Goal: Transaction & Acquisition: Purchase product/service

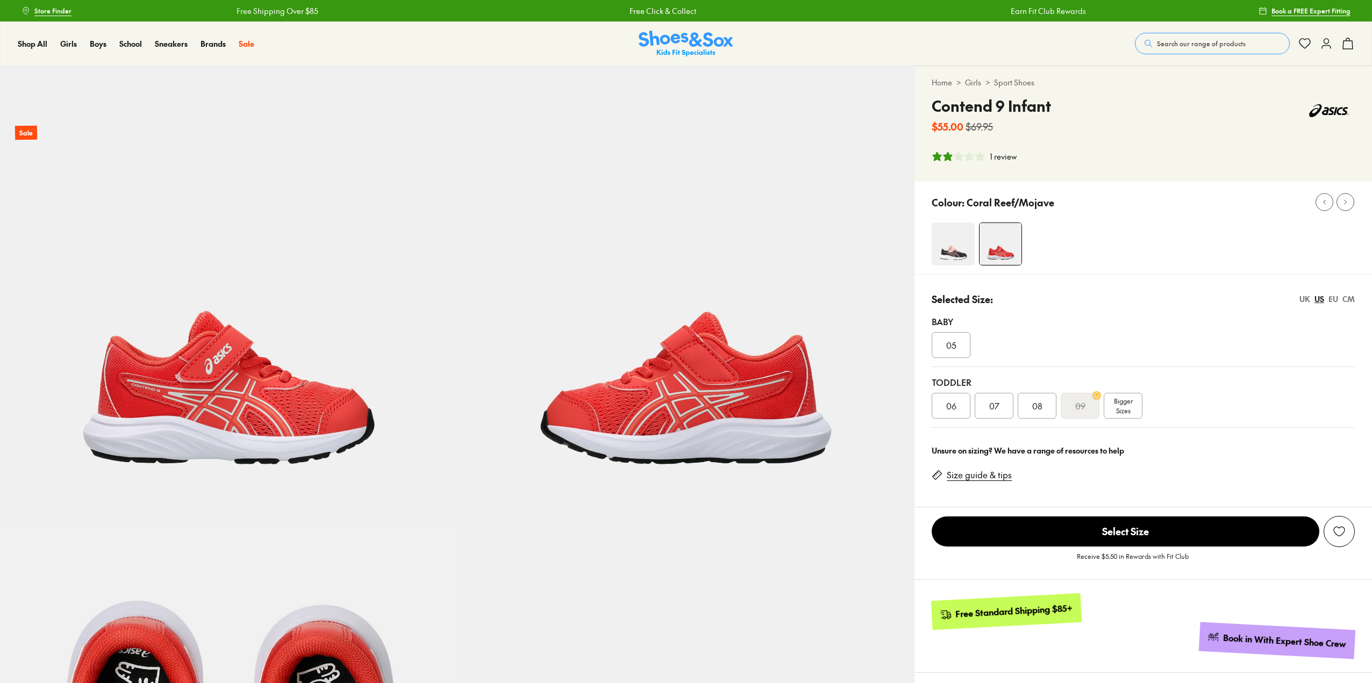
select select "*"
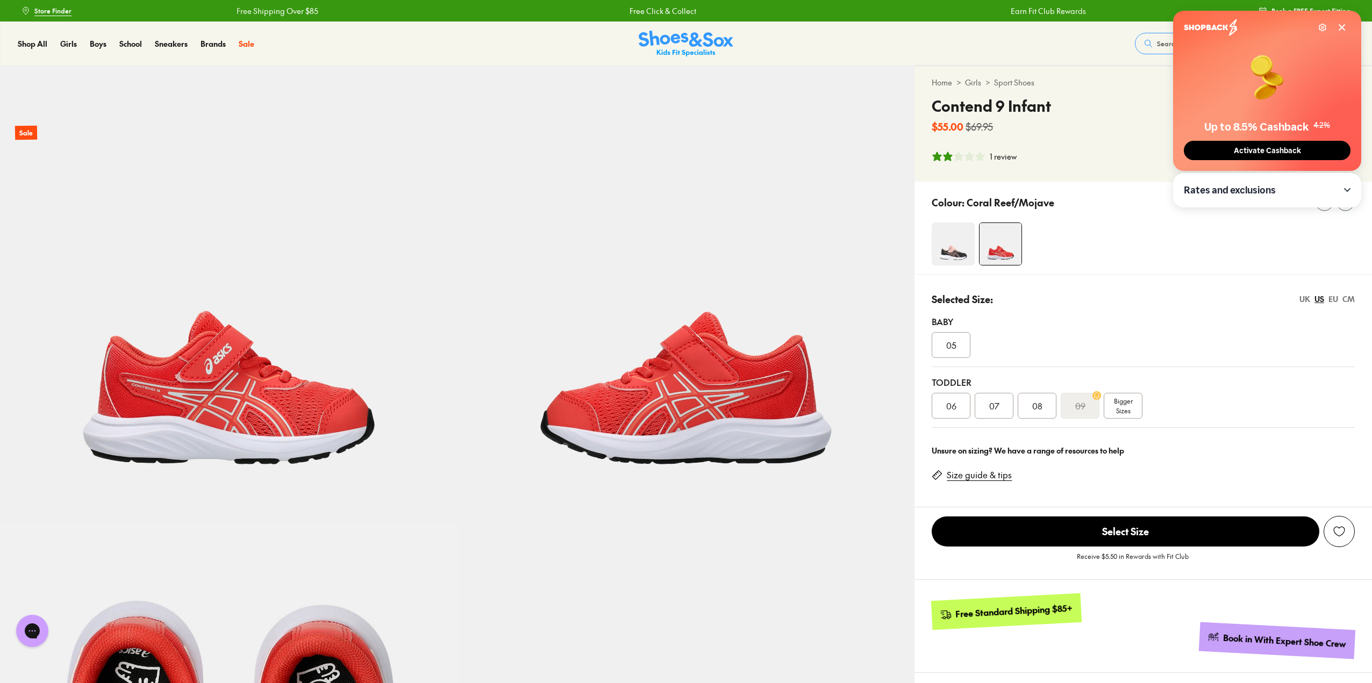
click at [966, 246] on img at bounding box center [952, 243] width 43 height 43
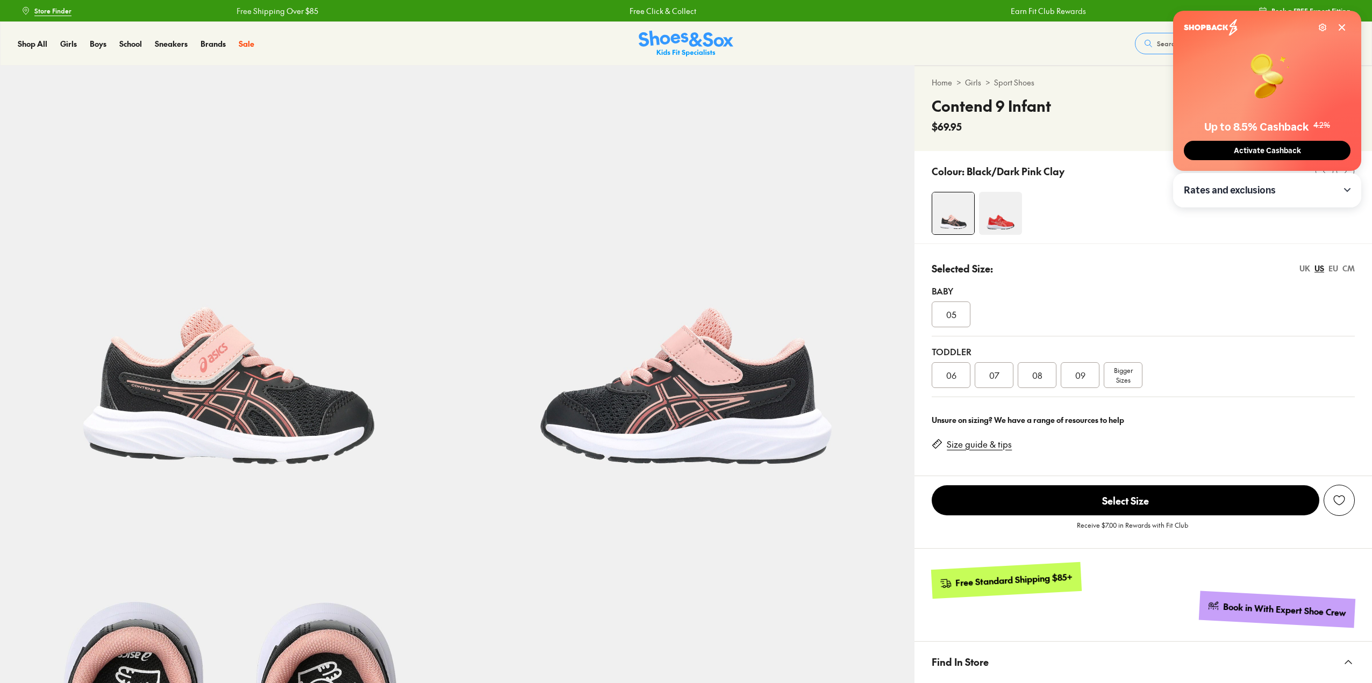
select select "*"
click at [709, 37] on img at bounding box center [685, 44] width 95 height 26
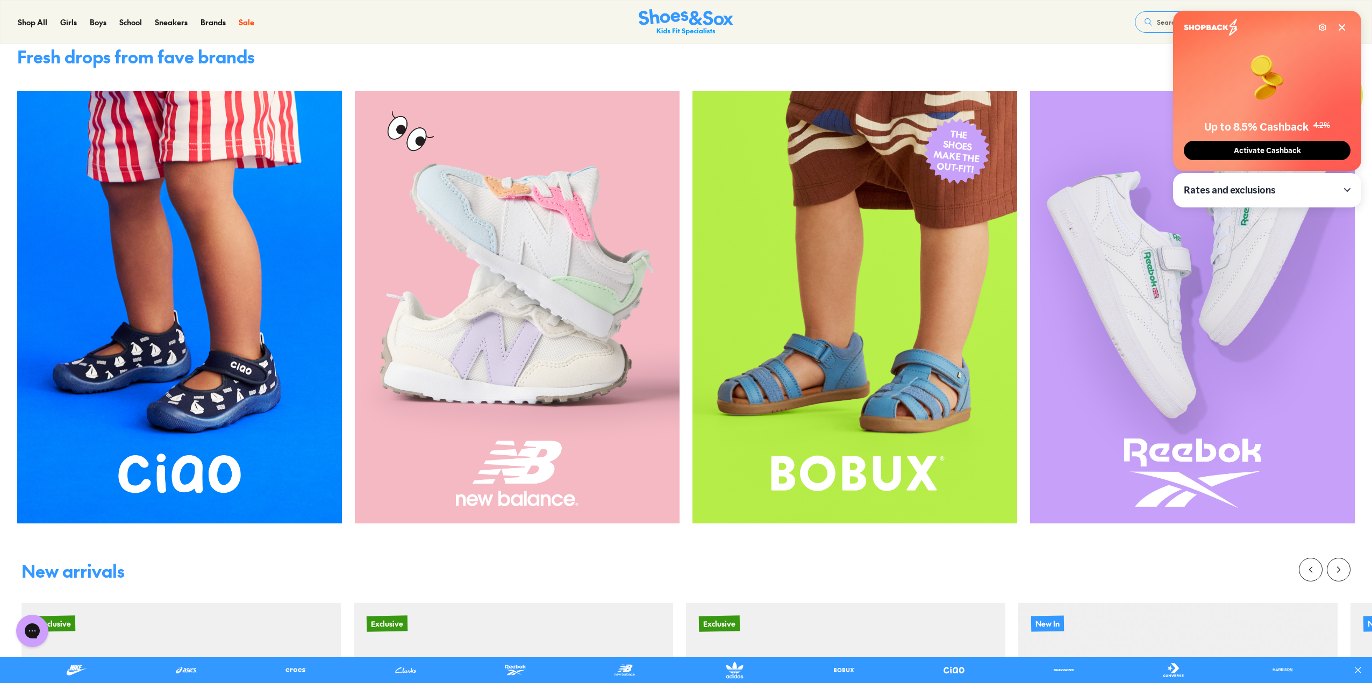
scroll to position [752, 0]
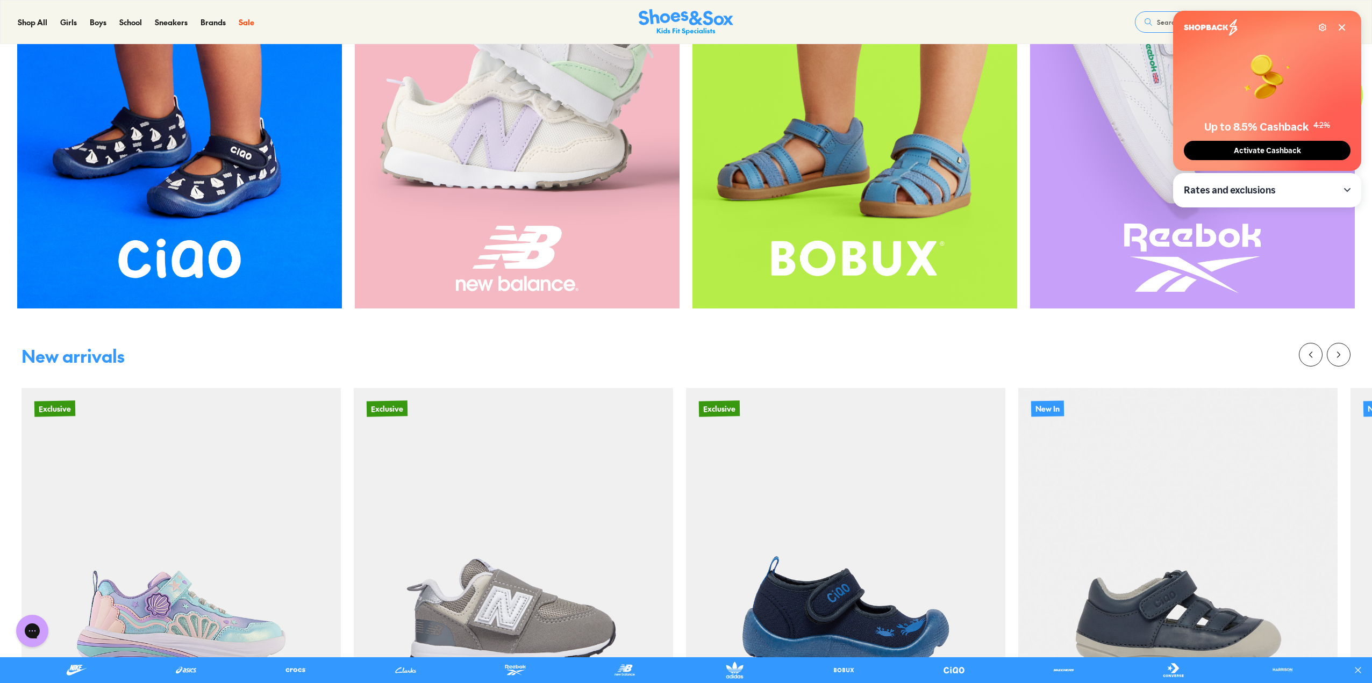
click at [453, 151] on img at bounding box center [517, 92] width 325 height 433
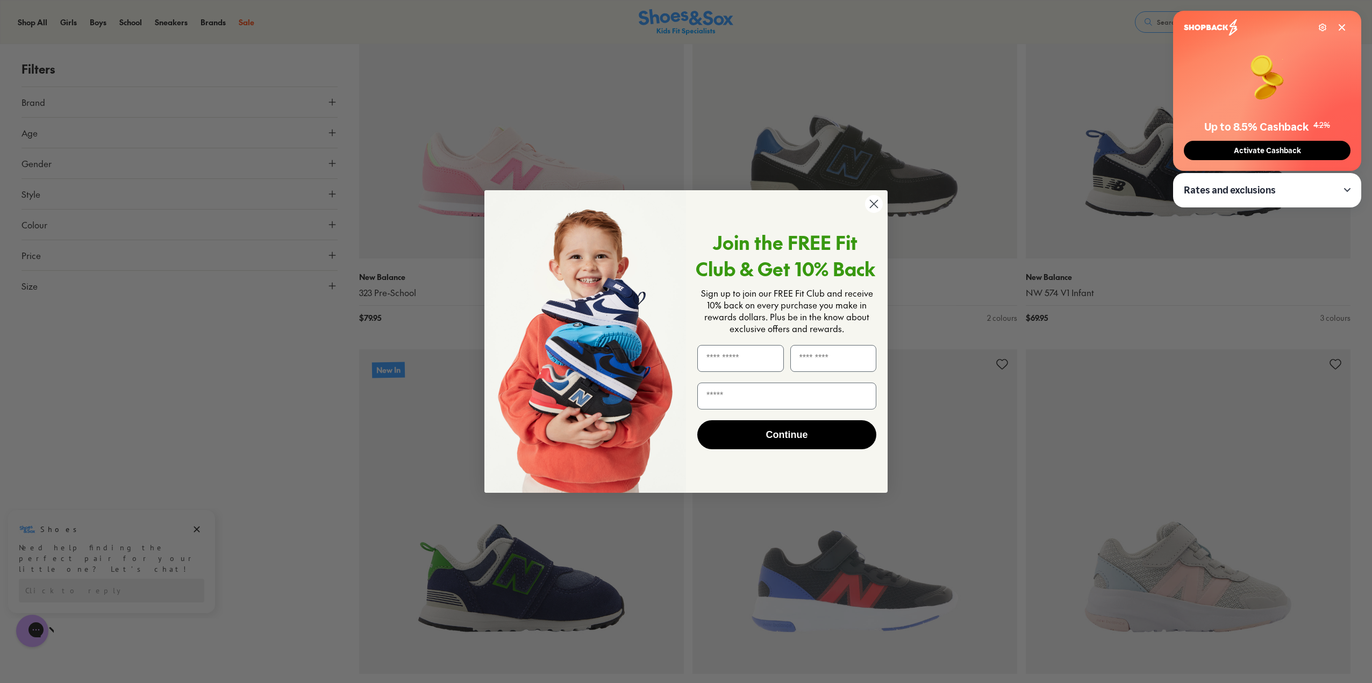
click at [875, 202] on circle "Close dialog" at bounding box center [874, 204] width 18 height 18
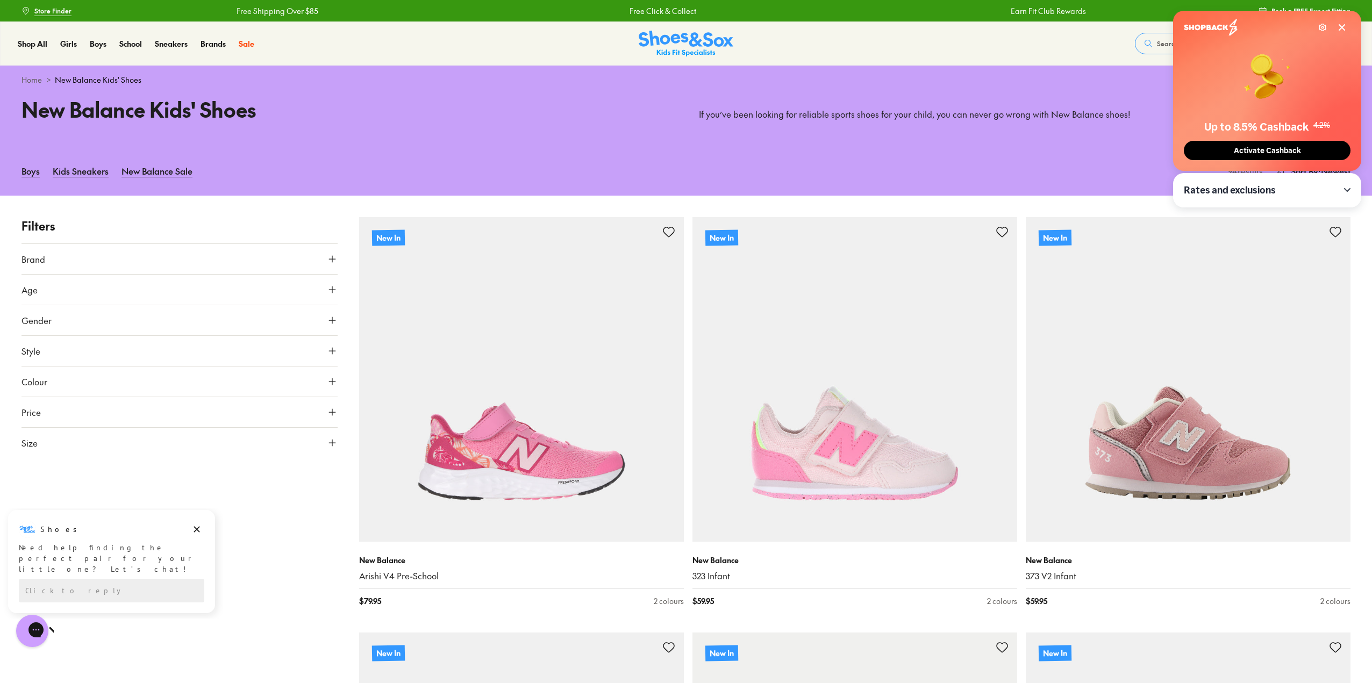
click at [1343, 24] on icon at bounding box center [1341, 27] width 9 height 9
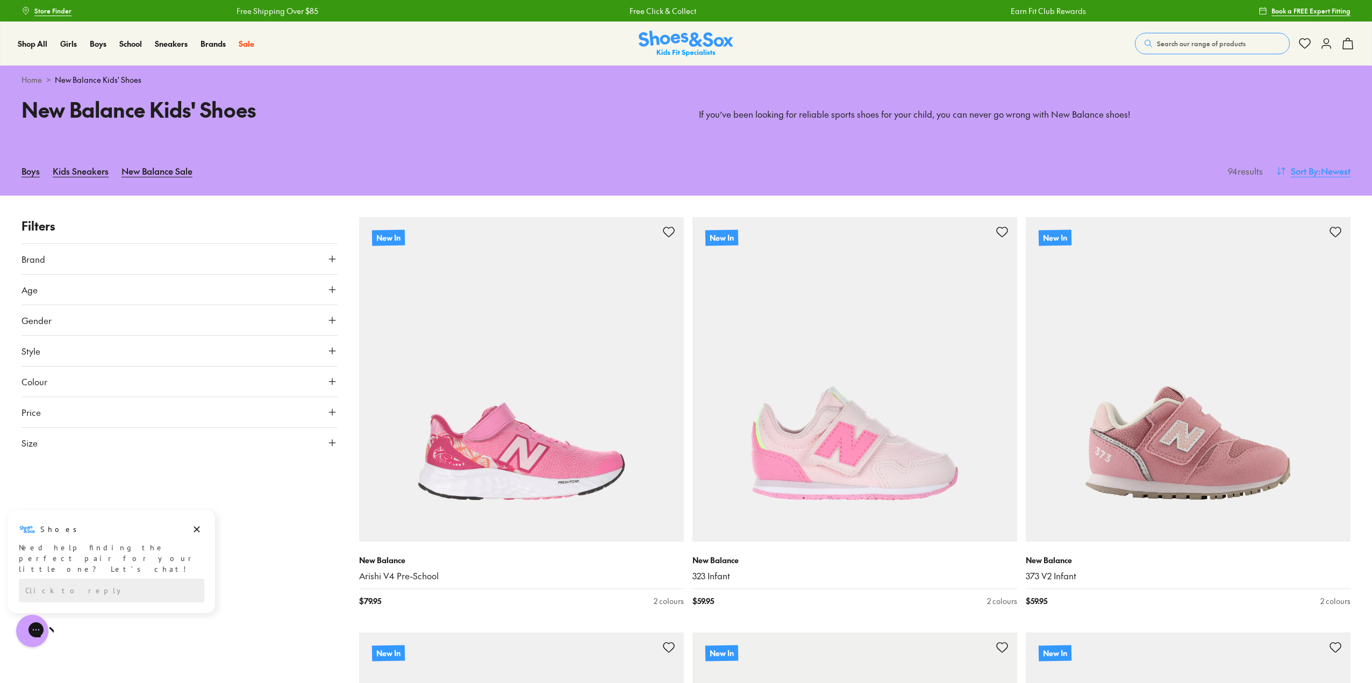
click at [1333, 170] on span ": Newest" at bounding box center [1334, 170] width 32 height 13
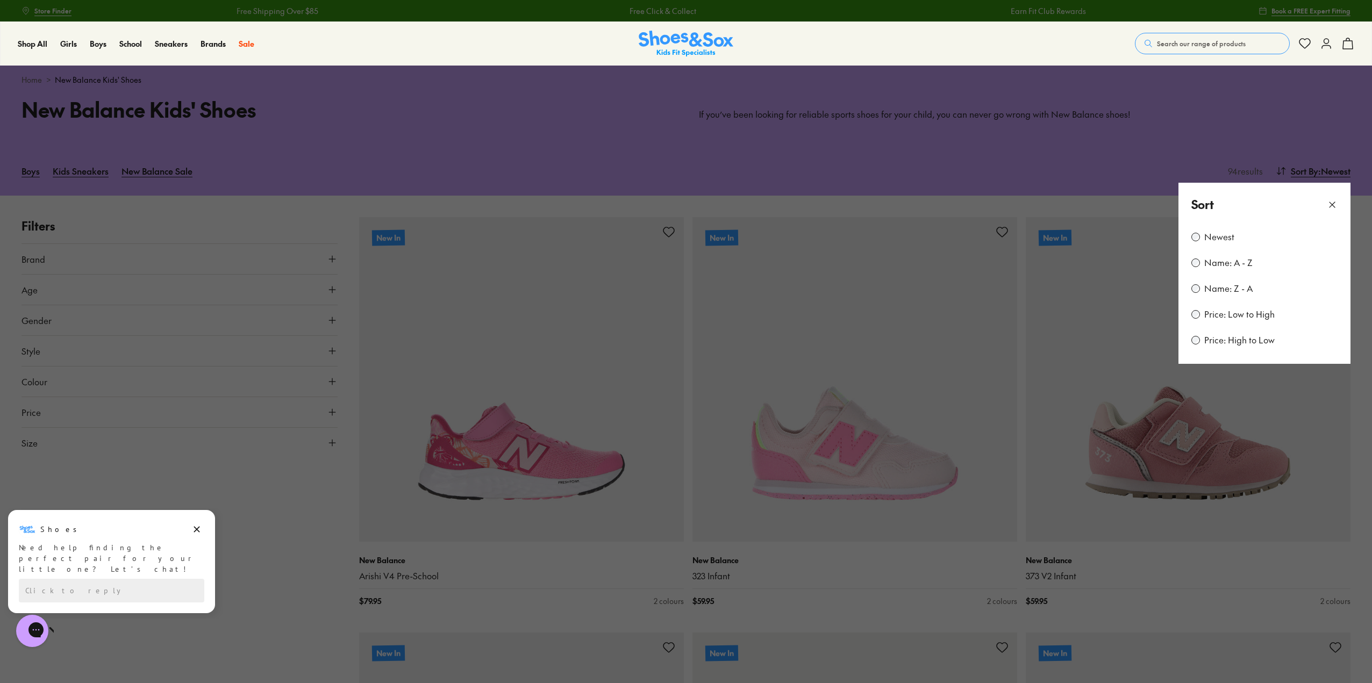
click at [1217, 318] on label "Price: Low to High" at bounding box center [1239, 314] width 70 height 12
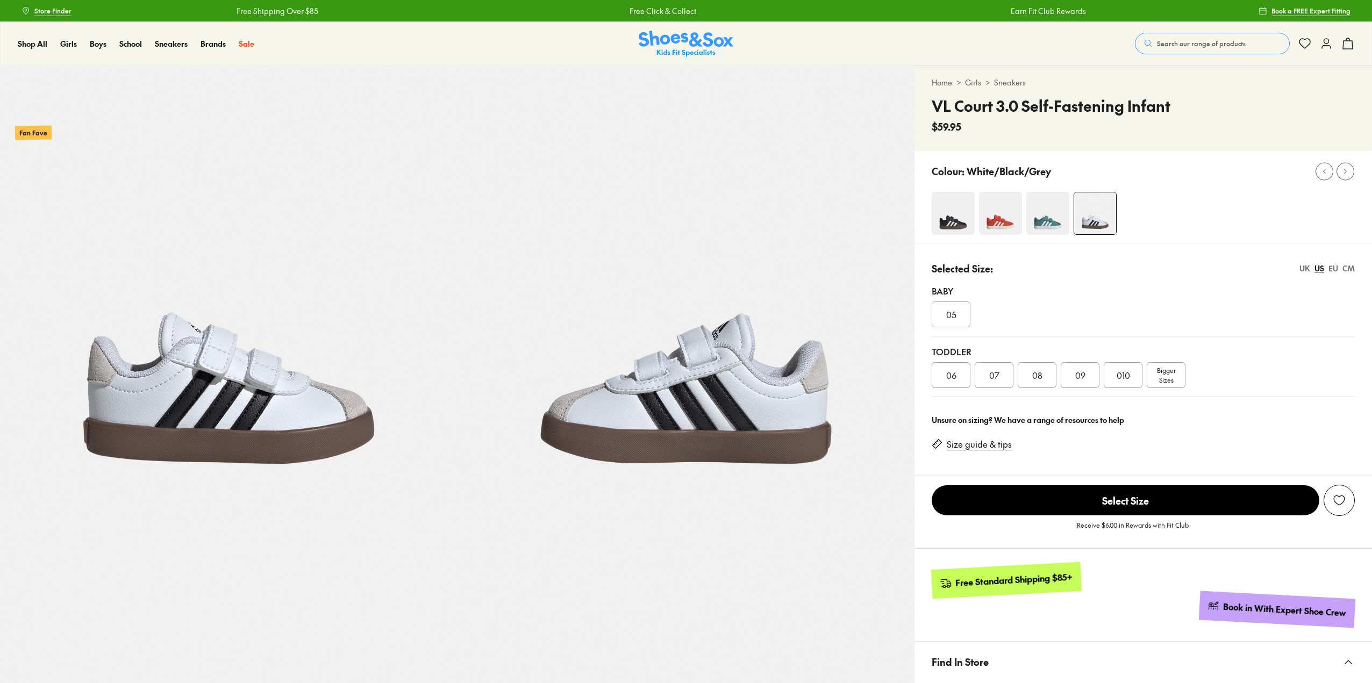
select select "*"
